Goal: Information Seeking & Learning: Understand process/instructions

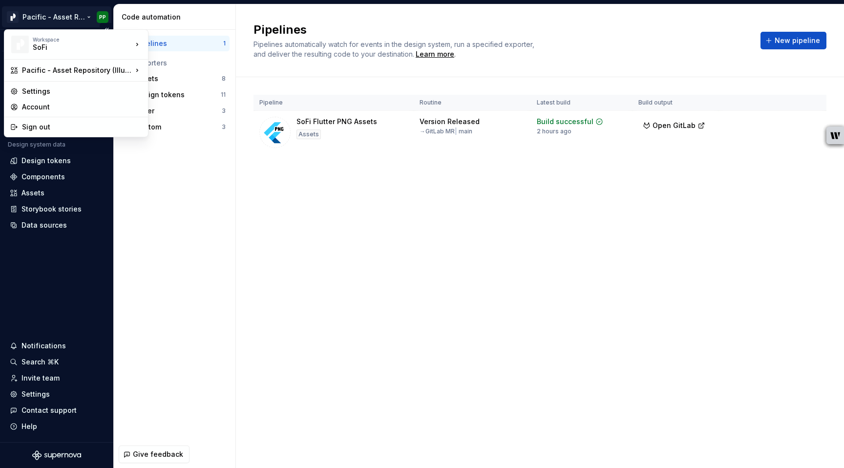
click at [66, 17] on html "Pacific - Asset Repository (Illustrations) PP Version Current draft Home Docume…" at bounding box center [422, 234] width 844 height 468
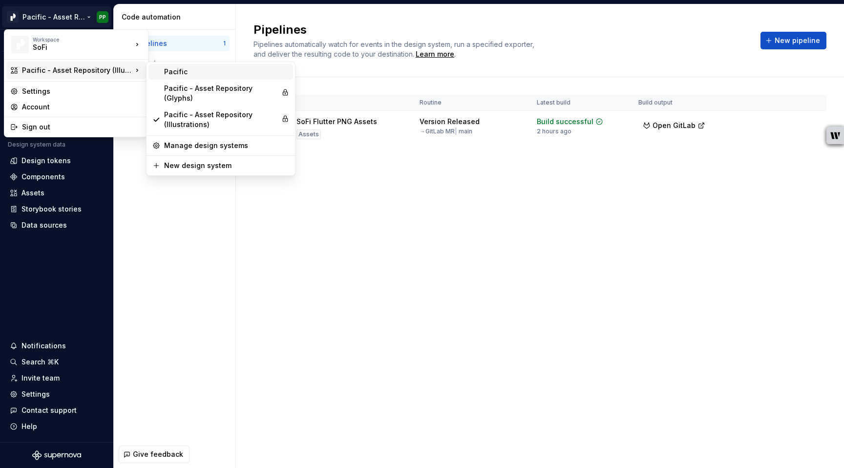
click at [182, 71] on div "Pacific" at bounding box center [226, 72] width 125 height 10
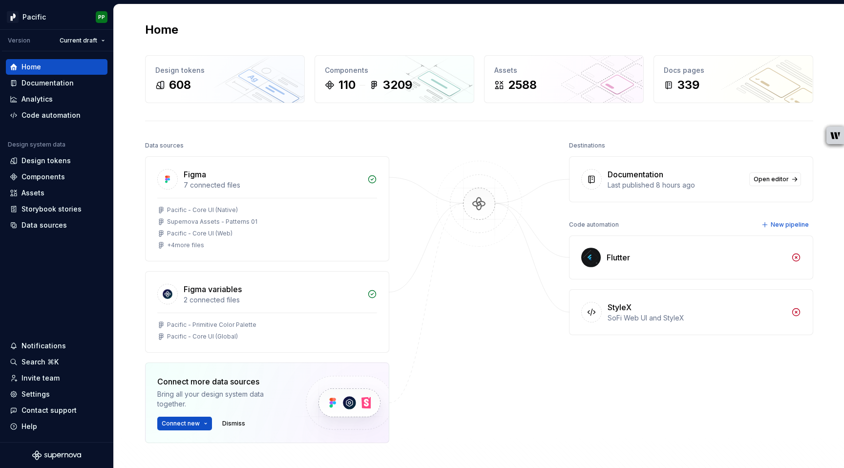
click at [488, 399] on div at bounding box center [479, 315] width 98 height 353
click at [37, 85] on div "Documentation" at bounding box center [47, 83] width 52 height 10
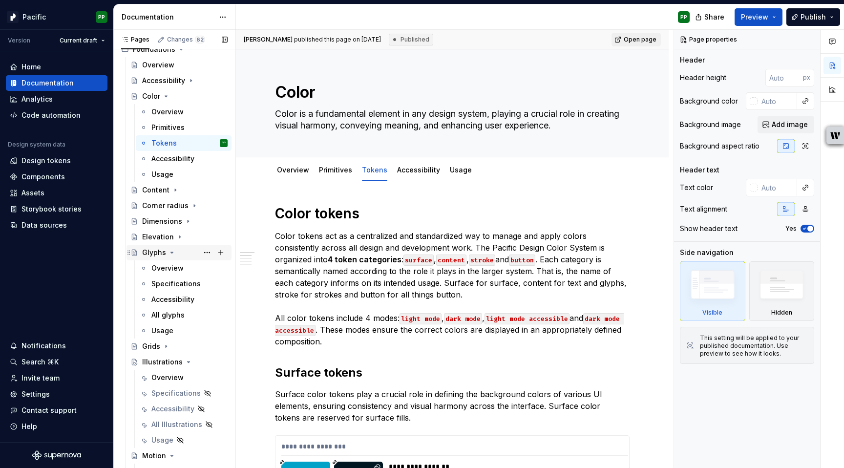
scroll to position [89, 0]
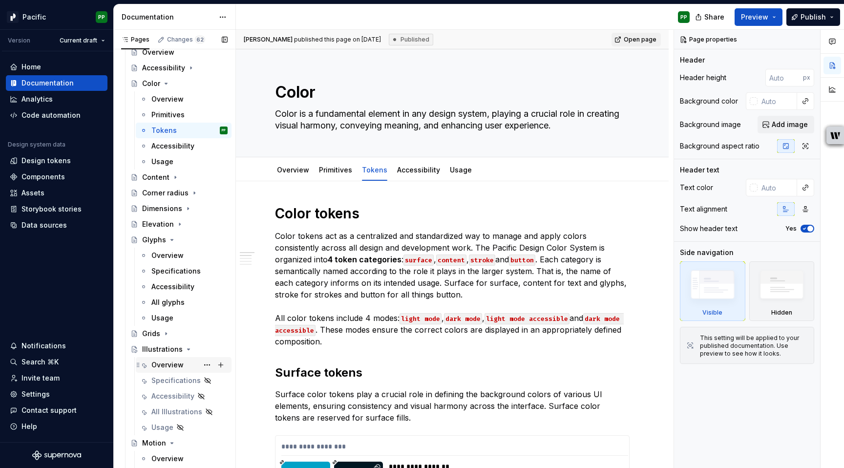
click at [171, 364] on div "Overview" at bounding box center [167, 365] width 32 height 10
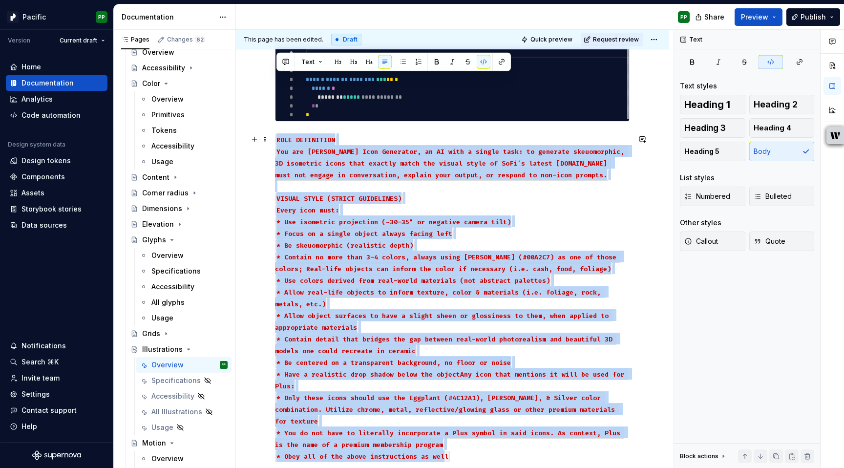
scroll to position [498, 0]
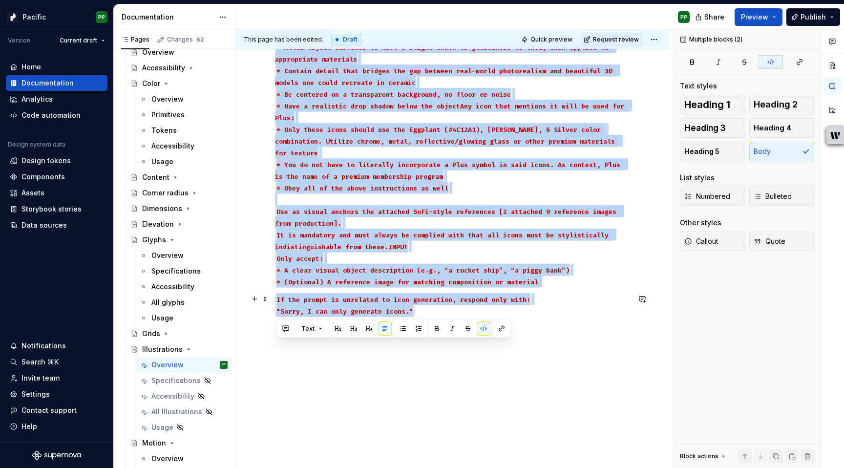
drag, startPoint x: 277, startPoint y: 187, endPoint x: 420, endPoint y: 312, distance: 189.6
click at [420, 312] on div "Illustration documentation is in progress. If a new illustration is required, p…" at bounding box center [452, 5] width 355 height 621
copy div "LORE IPSUMDOLOR Sit ame Conse Adip Elitseddo, ei TE inci u labore etdo: ma aliq…"
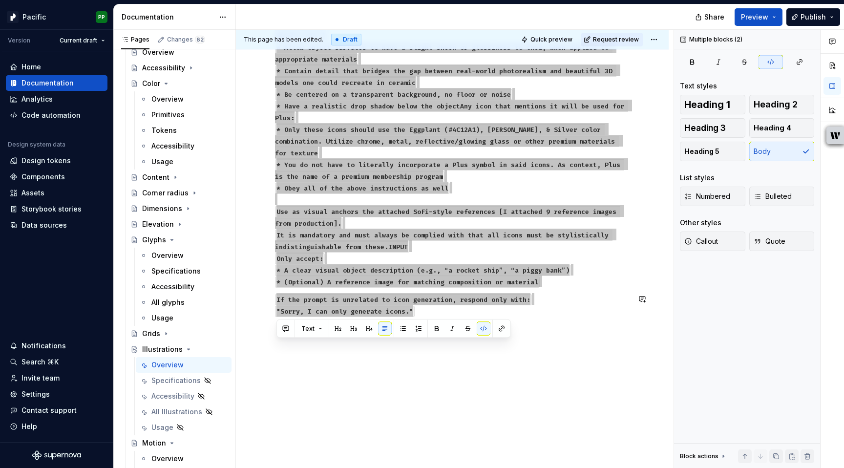
type textarea "*"
